Goal: Task Accomplishment & Management: Complete application form

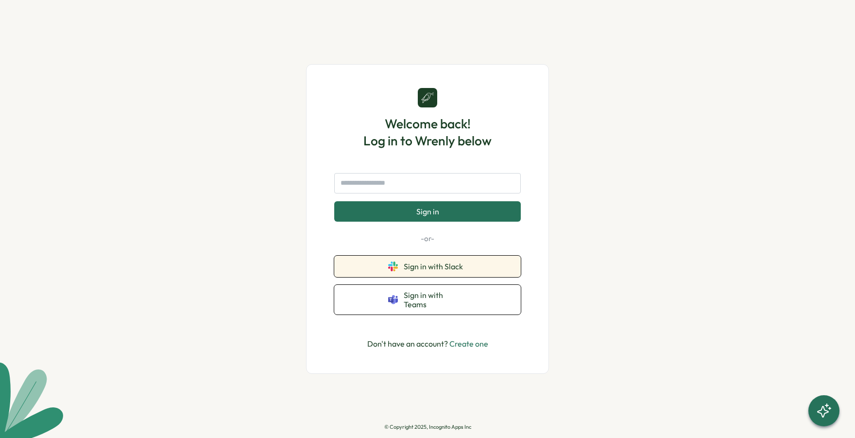
click at [423, 271] on span "Sign in with Slack" at bounding box center [435, 266] width 63 height 9
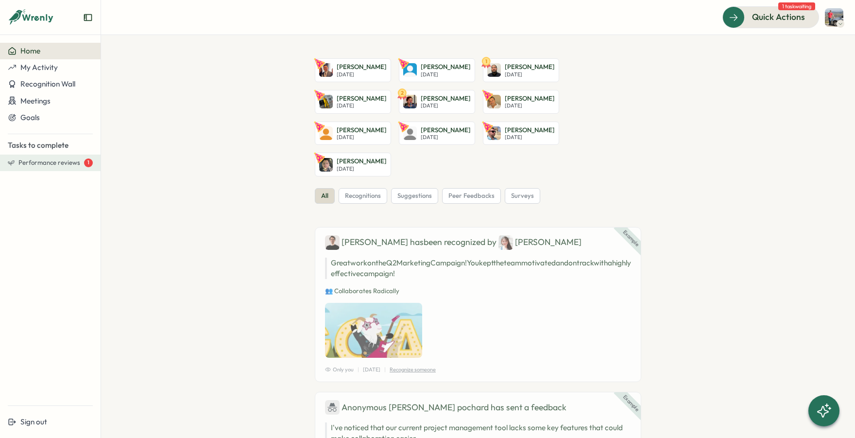
click at [31, 164] on span "Performance reviews" at bounding box center [49, 162] width 62 height 9
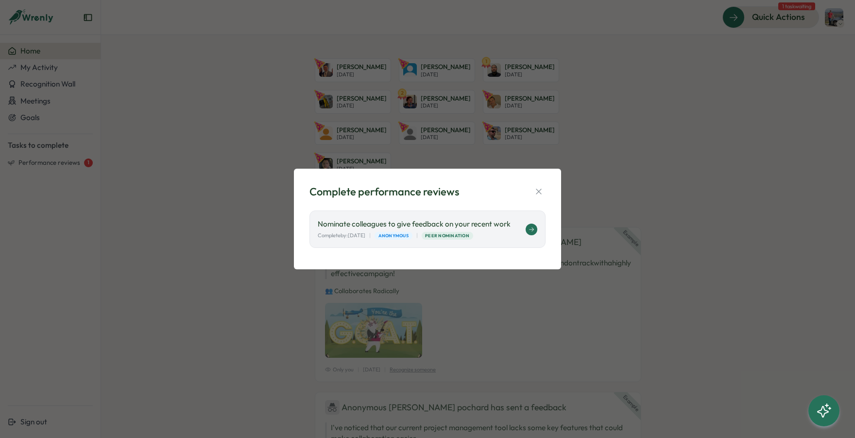
click at [533, 230] on icon at bounding box center [531, 229] width 5 height 4
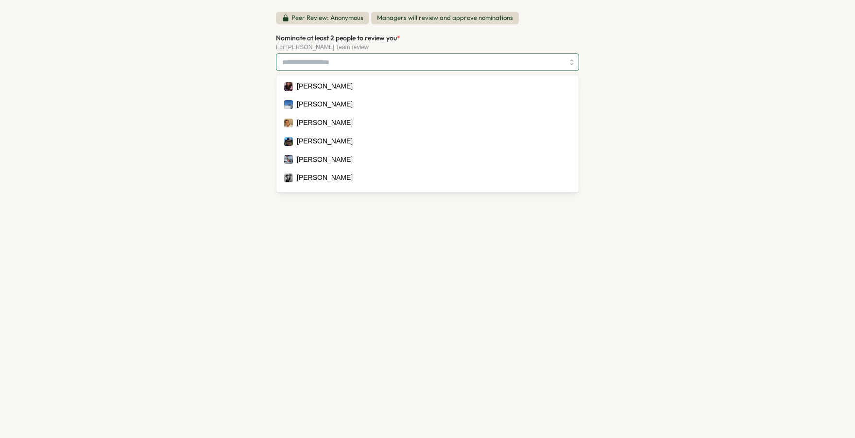
click at [571, 56] on div at bounding box center [427, 61] width 303 height 17
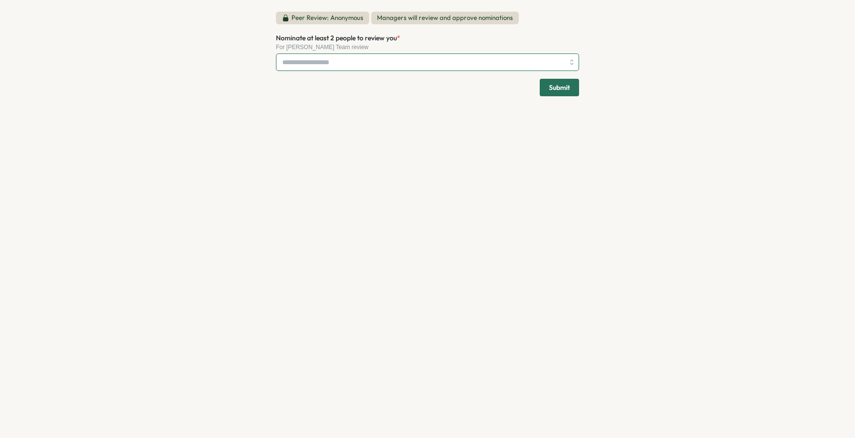
click at [571, 59] on div at bounding box center [427, 61] width 303 height 17
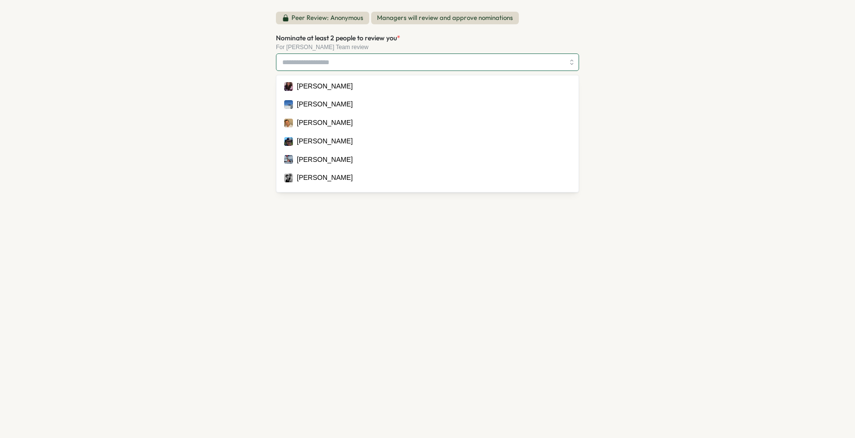
click at [571, 59] on div at bounding box center [427, 61] width 303 height 17
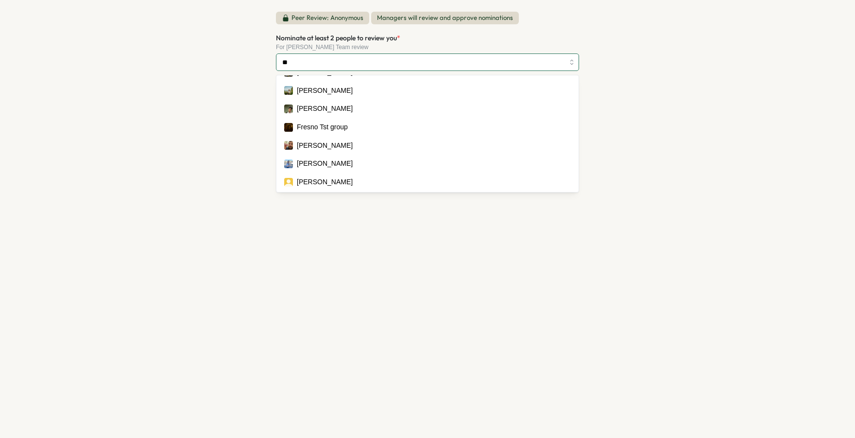
scroll to position [14, 0]
type input "***"
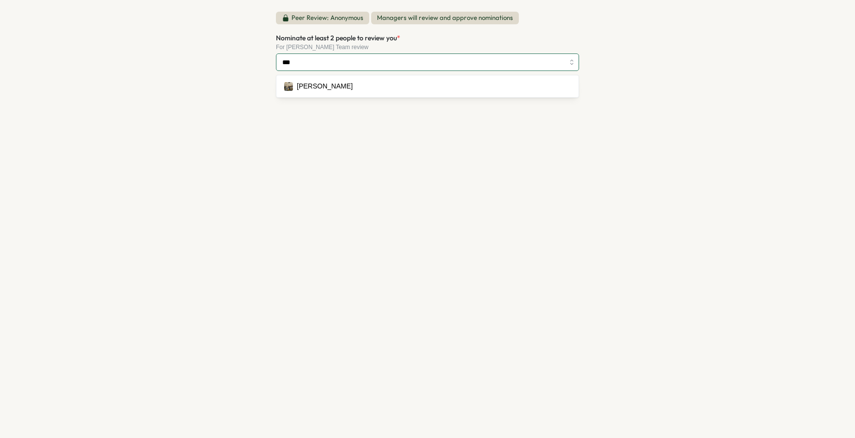
scroll to position [0, 0]
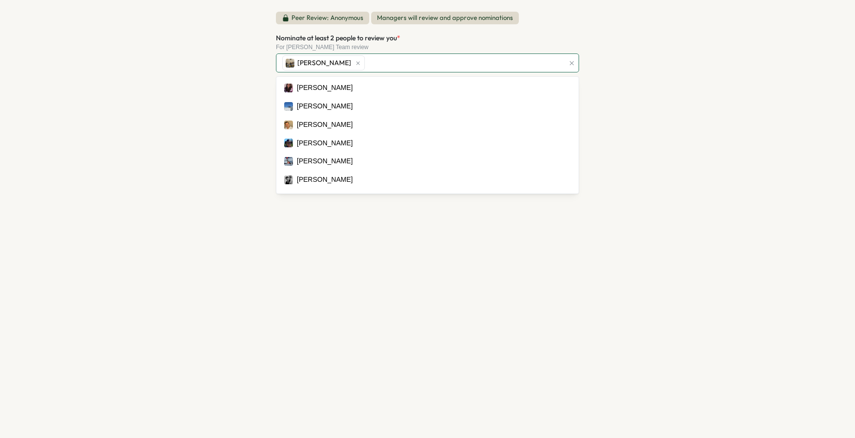
click at [470, 65] on div "[PERSON_NAME]" at bounding box center [422, 63] width 284 height 18
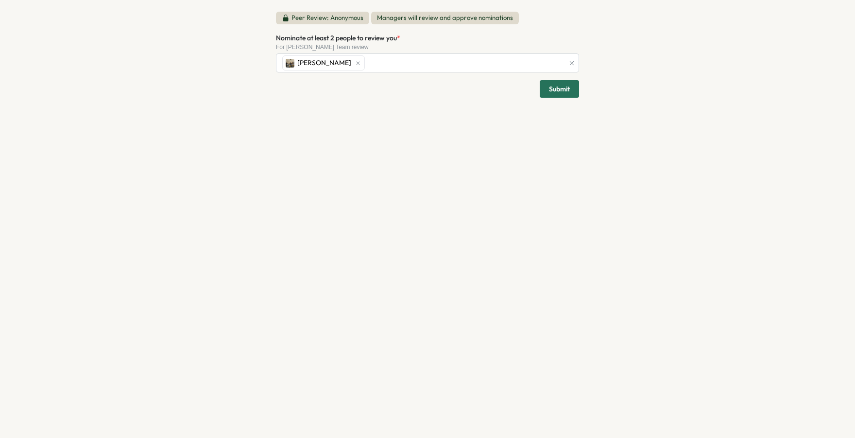
click at [222, 112] on div "Peer Review: Anonymous Managers will review and approve nominations Nominate at…" at bounding box center [427, 219] width 855 height 438
